Goal: Task Accomplishment & Management: Manage account settings

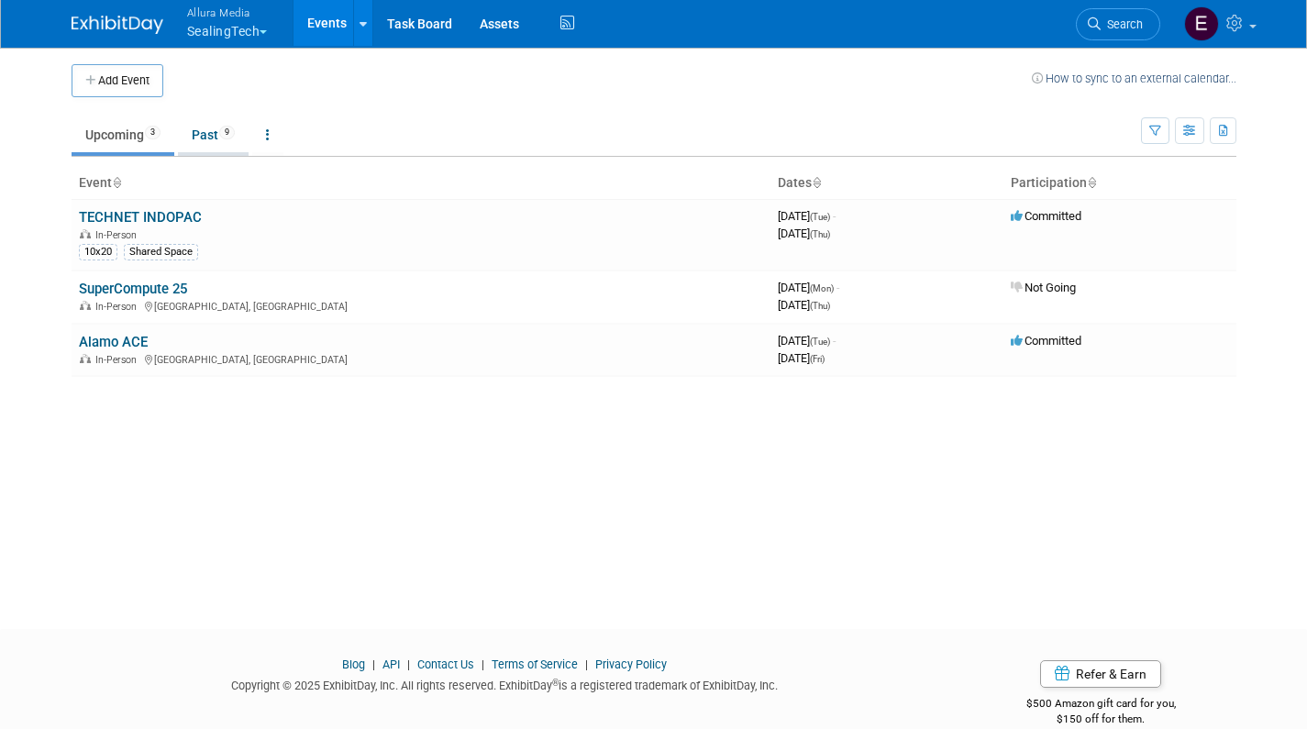
click at [206, 130] on link "Past 9" at bounding box center [213, 134] width 71 height 35
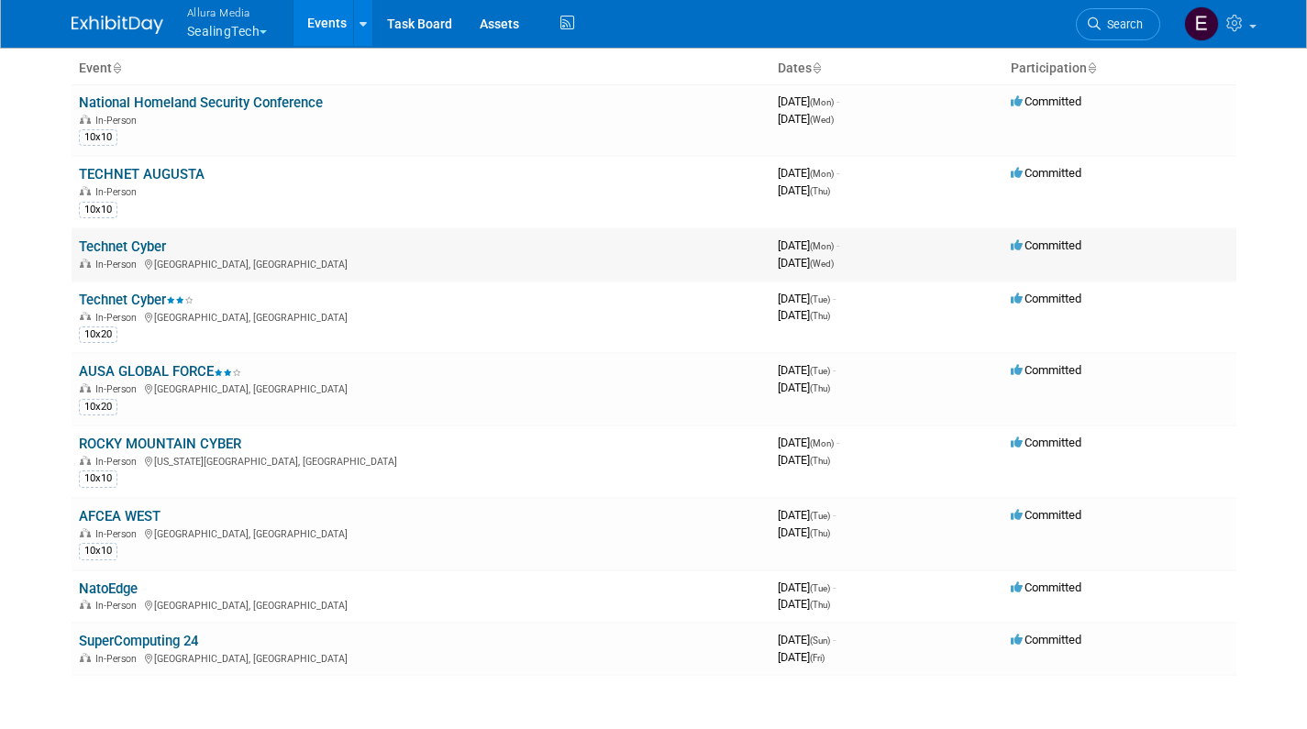
scroll to position [116, 0]
click at [138, 326] on div "10x20" at bounding box center [421, 332] width 684 height 19
click at [137, 291] on link "Technet Cyber" at bounding box center [136, 299] width 115 height 17
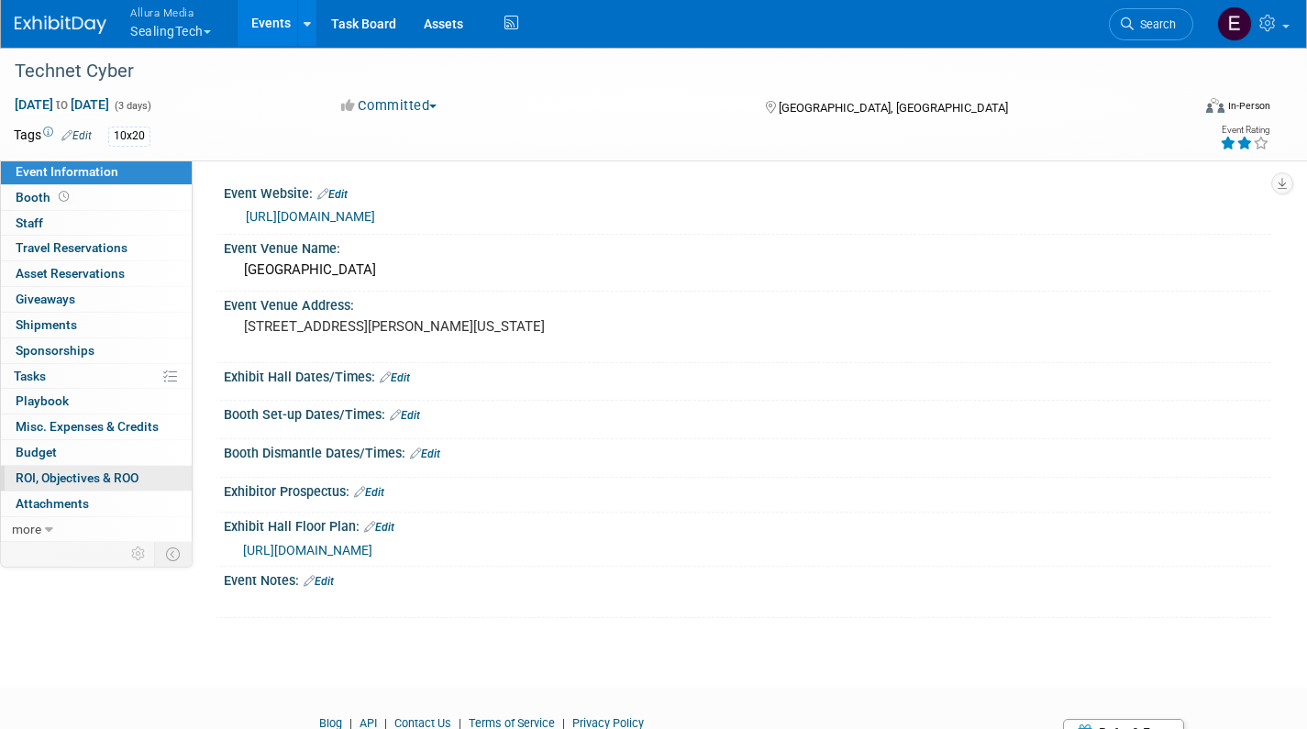
click at [51, 471] on span "ROI, Objectives & ROO 0" at bounding box center [77, 478] width 123 height 15
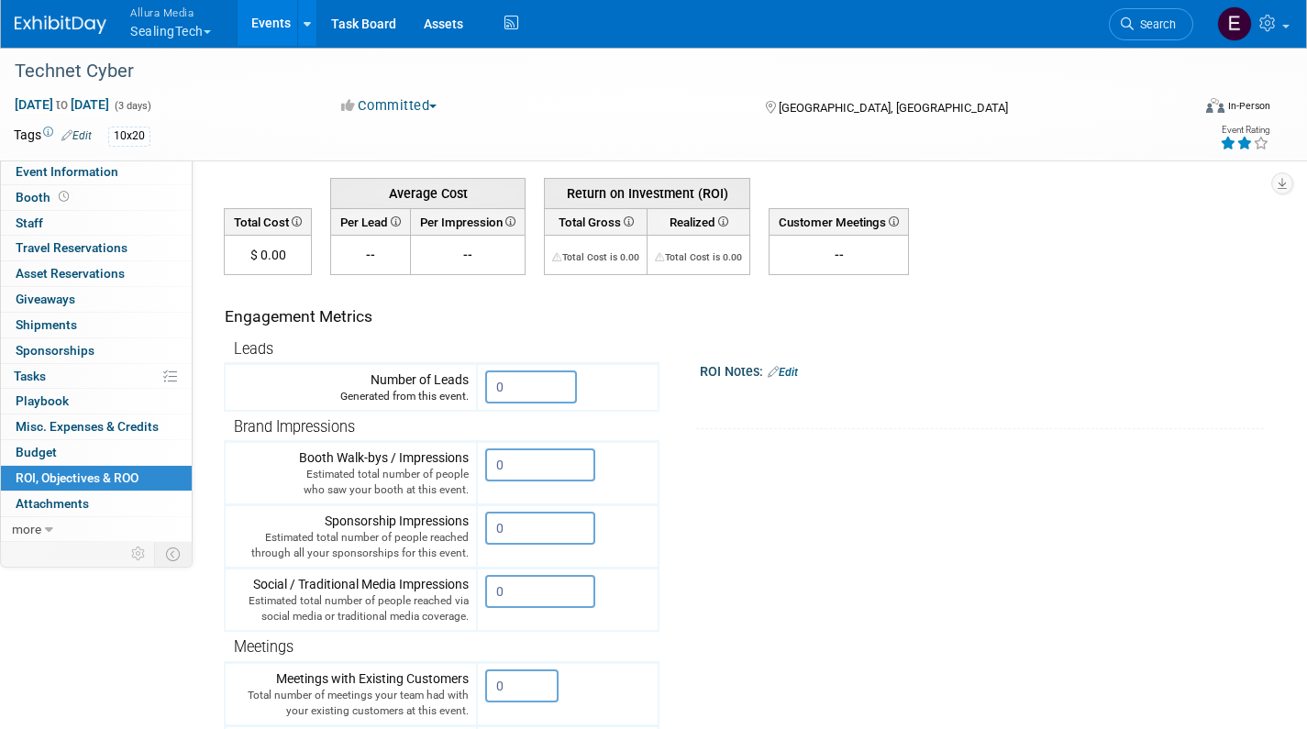
scroll to position [76, 0]
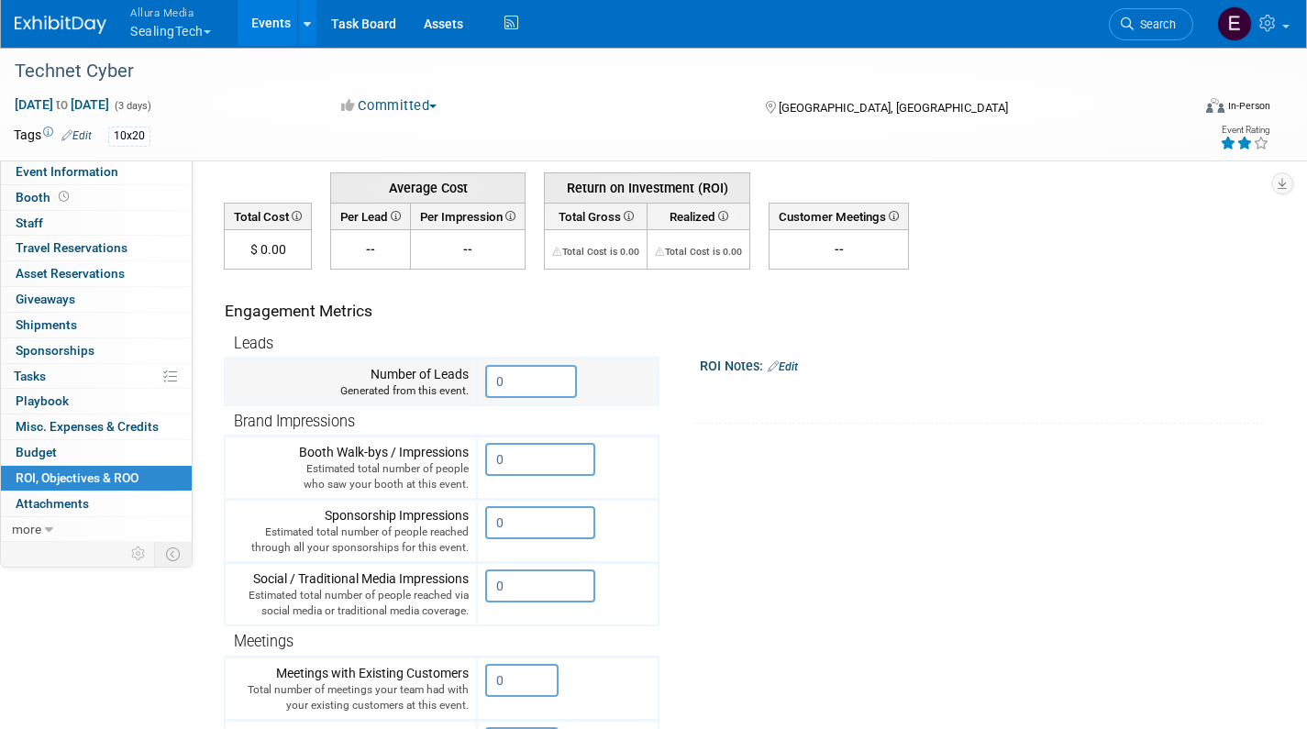
drag, startPoint x: 518, startPoint y: 384, endPoint x: 402, endPoint y: 369, distance: 117.6
click at [432, 373] on tr "Number of Leads Generated from this event. 0" at bounding box center [442, 383] width 434 height 48
click at [380, 21] on link "Task Board" at bounding box center [363, 23] width 93 height 46
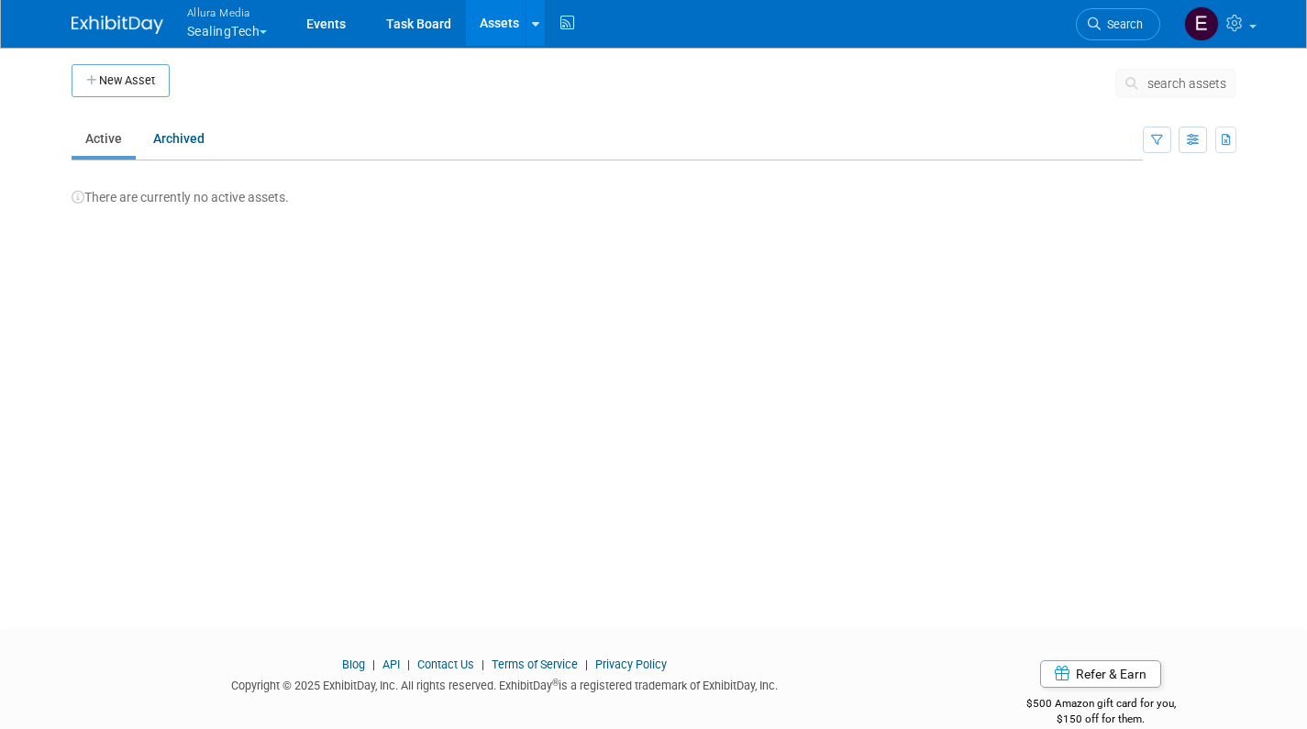
click at [269, 27] on button "Allura Media SealingTech" at bounding box center [238, 24] width 106 height 48
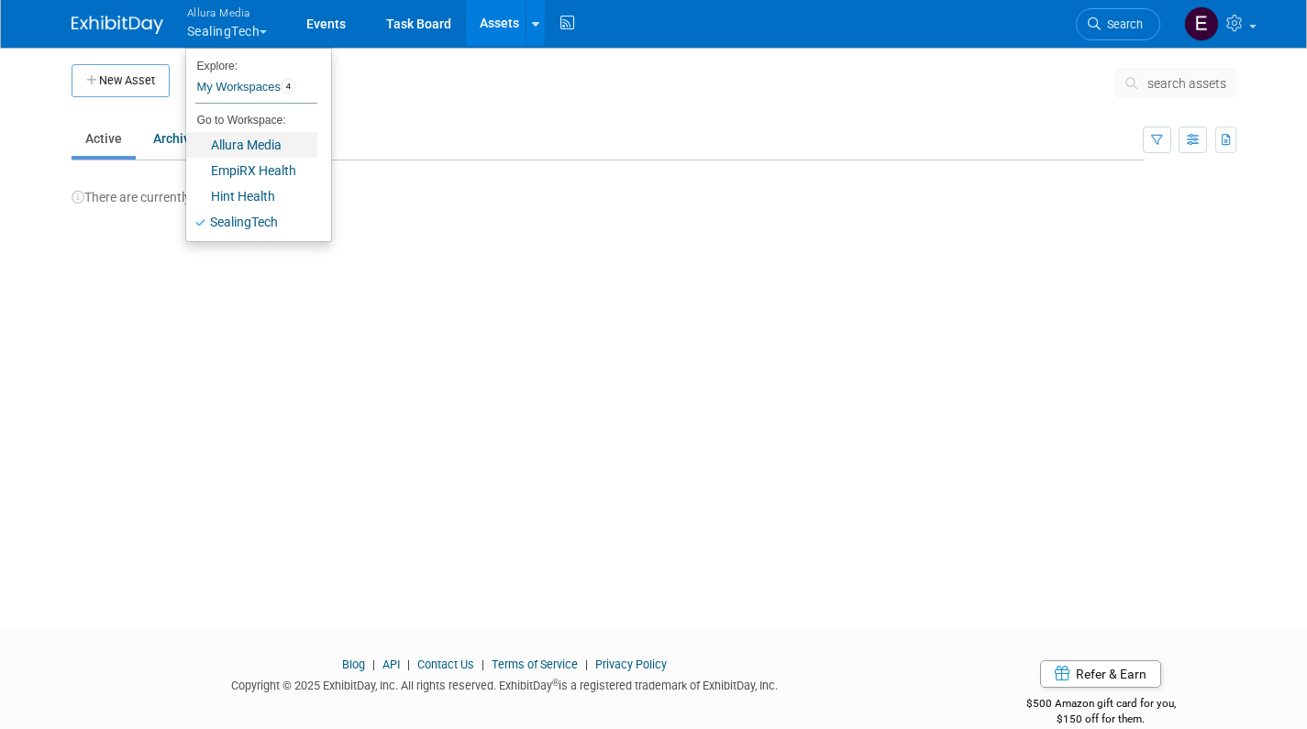
click at [269, 145] on link "Allura Media" at bounding box center [251, 145] width 131 height 26
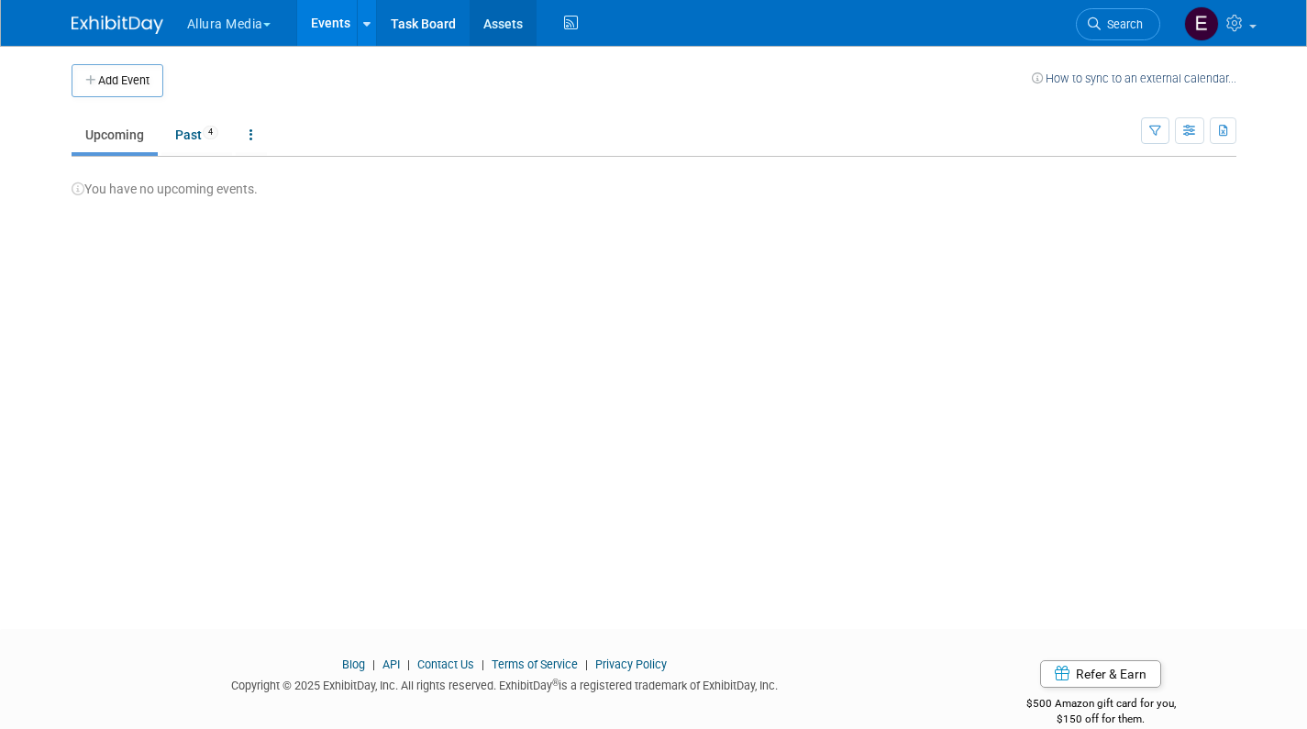
click at [498, 36] on link "Assets" at bounding box center [503, 23] width 67 height 46
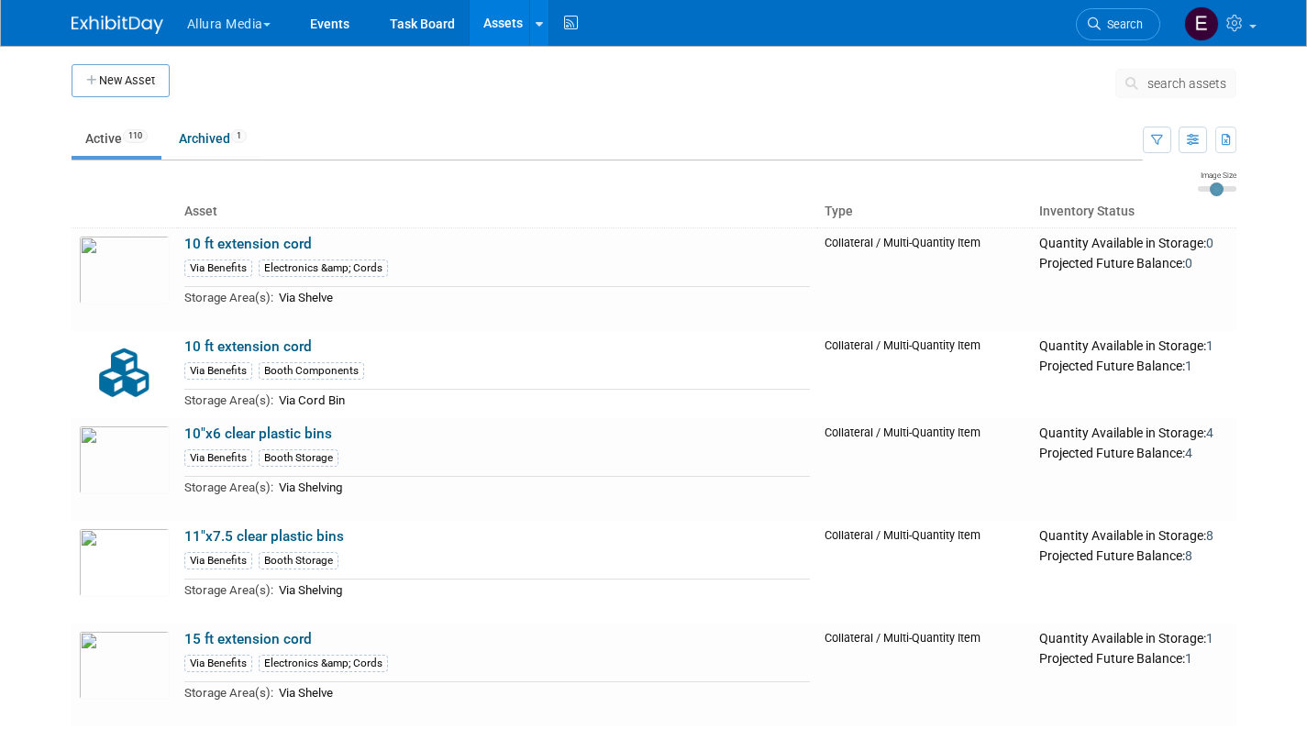
click at [275, 28] on button "Allura Media" at bounding box center [239, 20] width 108 height 40
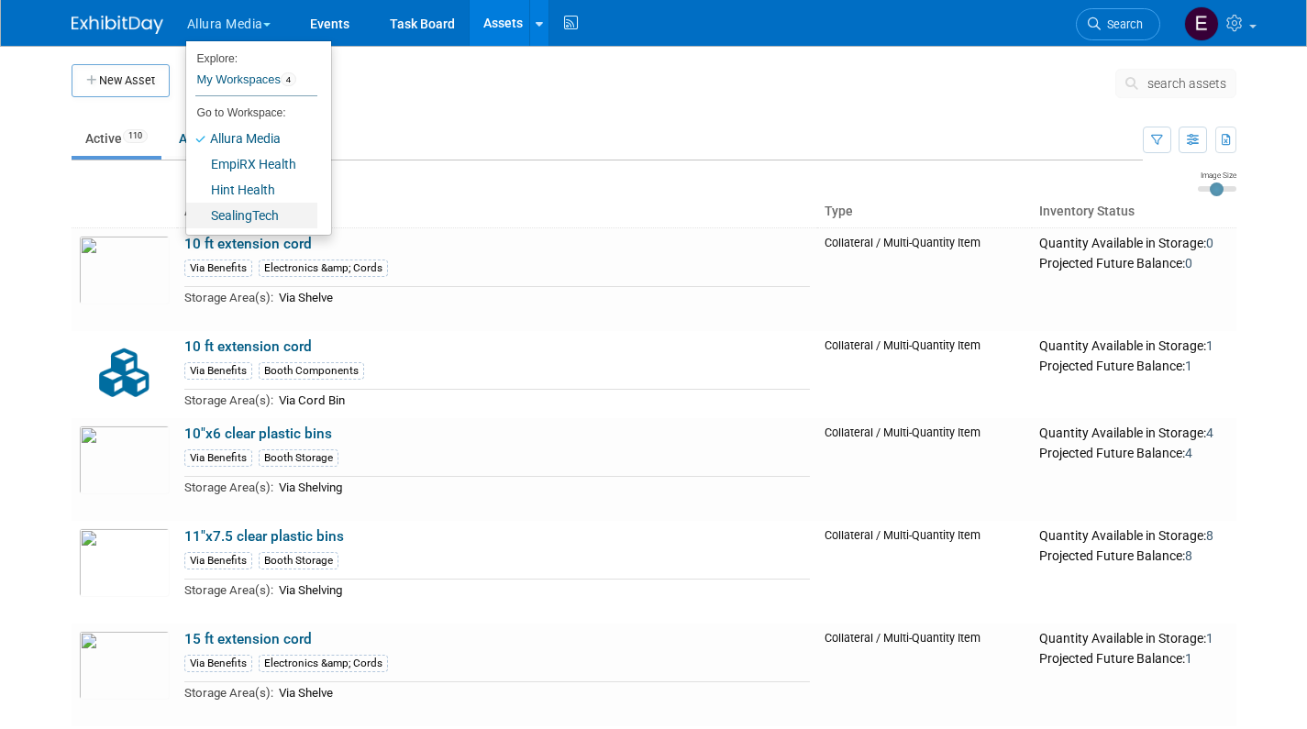
click at [234, 209] on link "SealingTech" at bounding box center [251, 216] width 131 height 26
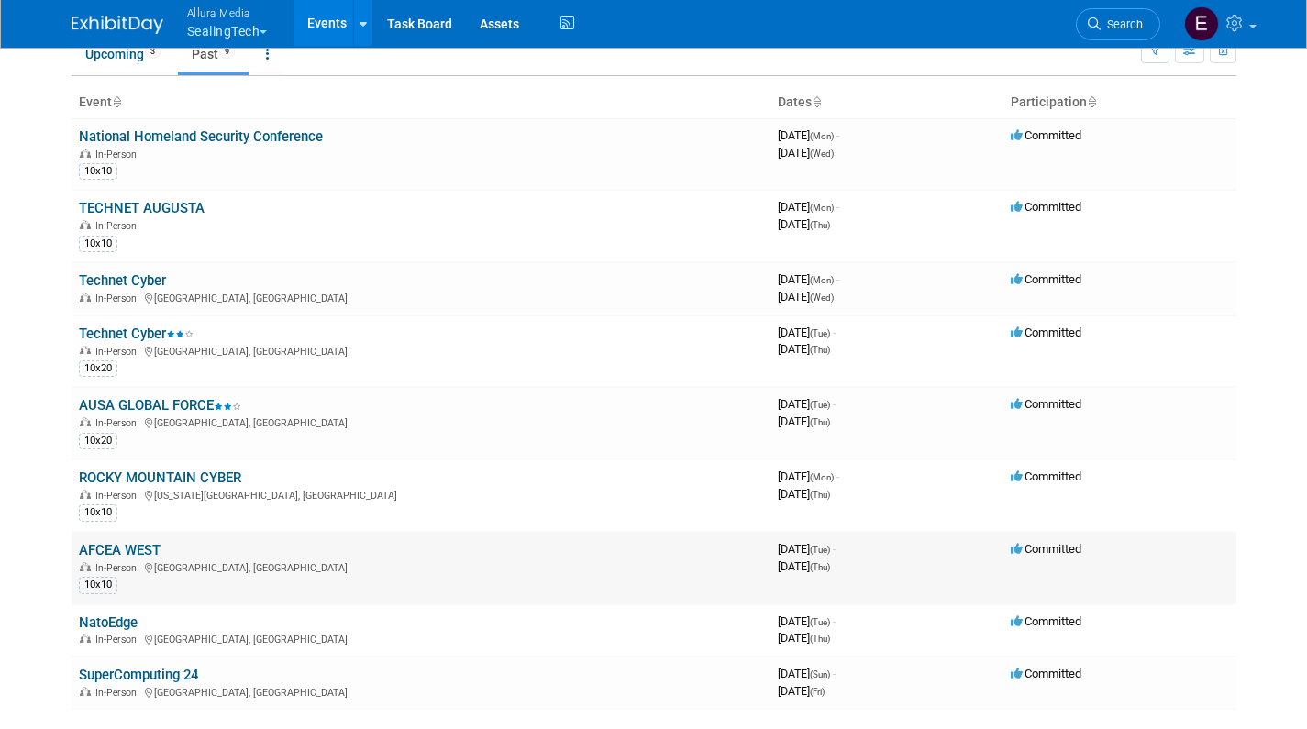
scroll to position [63, 0]
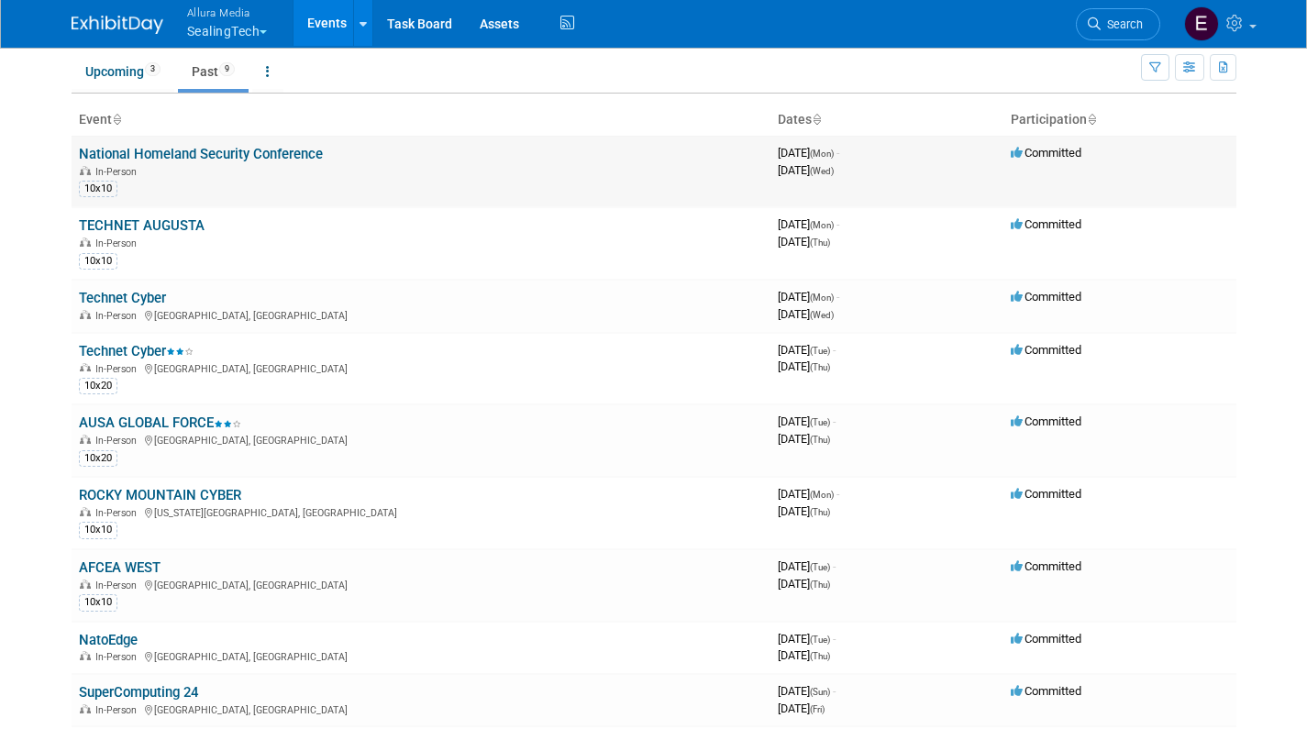
click at [206, 153] on link "National Homeland Security Conference" at bounding box center [201, 154] width 244 height 17
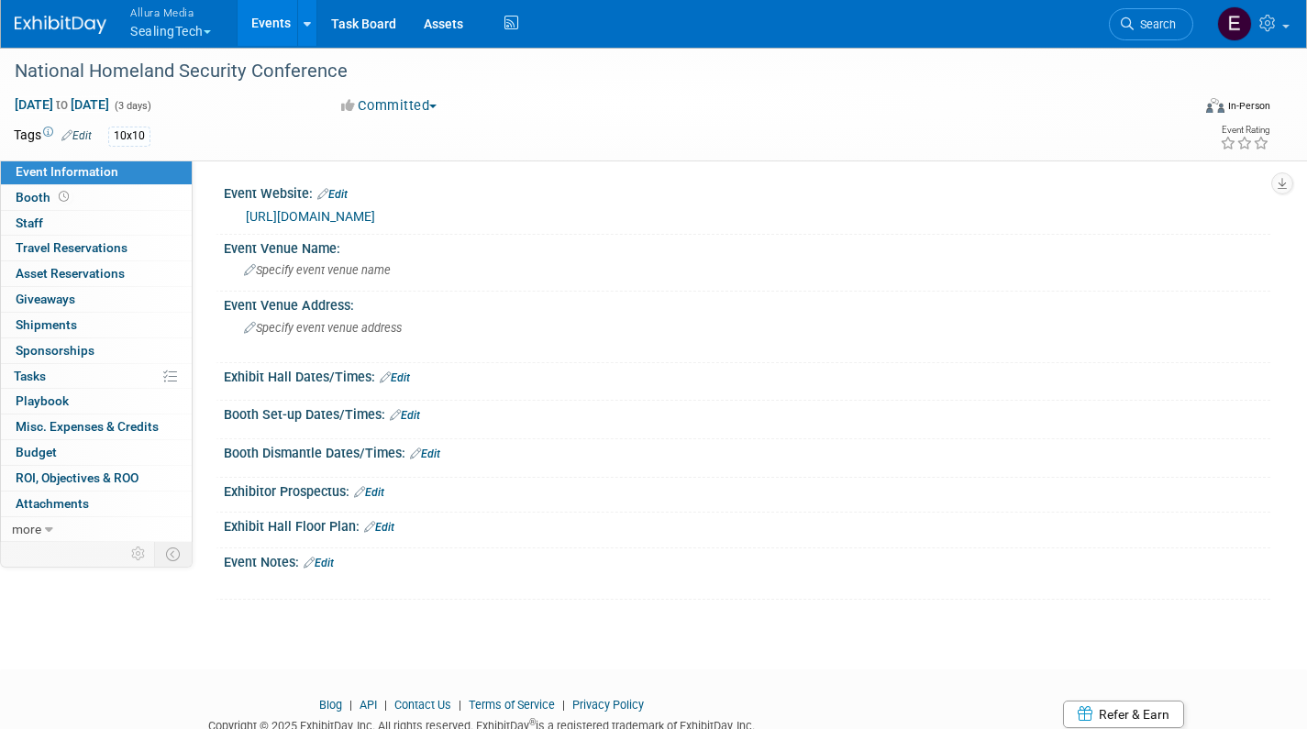
click at [377, 113] on button "Committed" at bounding box center [389, 105] width 109 height 19
click at [393, 192] on link "Not Going" at bounding box center [408, 187] width 145 height 26
click at [271, 27] on link "Events" at bounding box center [271, 23] width 67 height 46
